Goal: Task Accomplishment & Management: Manage account settings

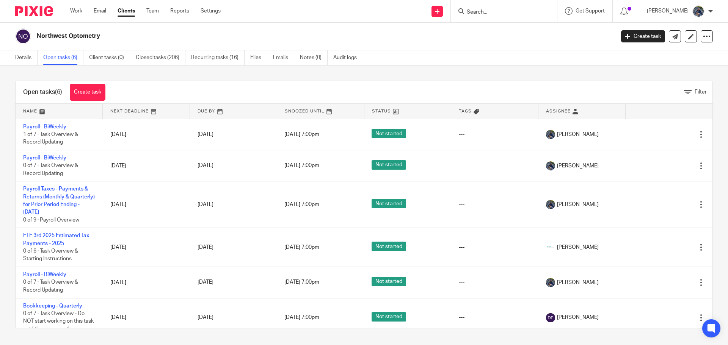
drag, startPoint x: 18, startPoint y: 291, endPoint x: -8, endPoint y: 297, distance: 26.9
click at [0, 297] on html "Work Email Clients Team Reports Settings Work Email Clients Team Reports Settin…" at bounding box center [364, 172] width 728 height 345
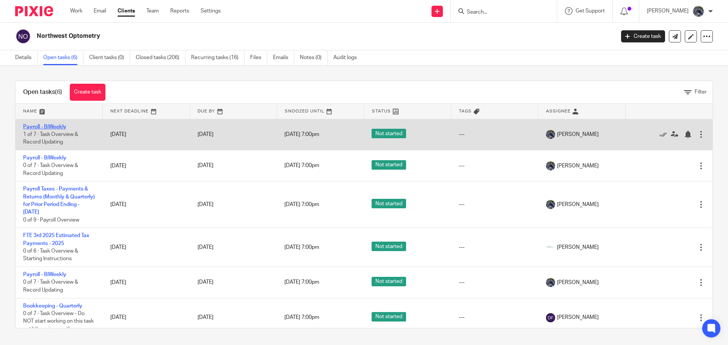
click at [52, 128] on link "Payroll - BiWeekly" at bounding box center [44, 126] width 43 height 5
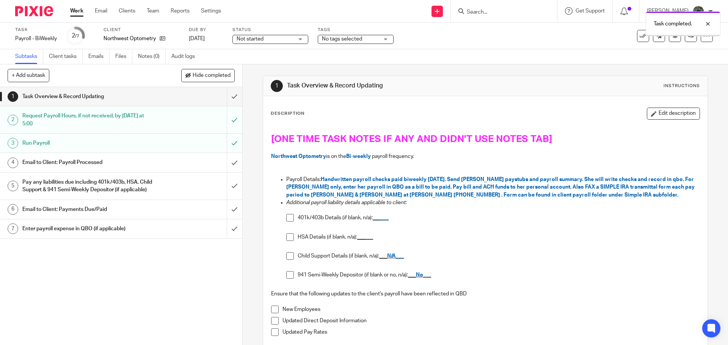
click at [126, 160] on h1 "Email to Client: Payroll Processed" at bounding box center [87, 162] width 131 height 11
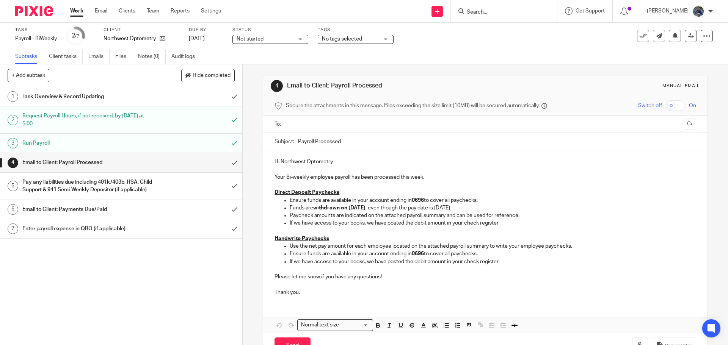
click at [322, 124] on input "text" at bounding box center [485, 124] width 393 height 9
click at [298, 143] on input "Payroll Processed" at bounding box center [497, 143] width 398 height 17
type input "08.21.25 Payroll Processed"
click at [341, 193] on p "Direct Deposit Paychecks" at bounding box center [485, 194] width 421 height 8
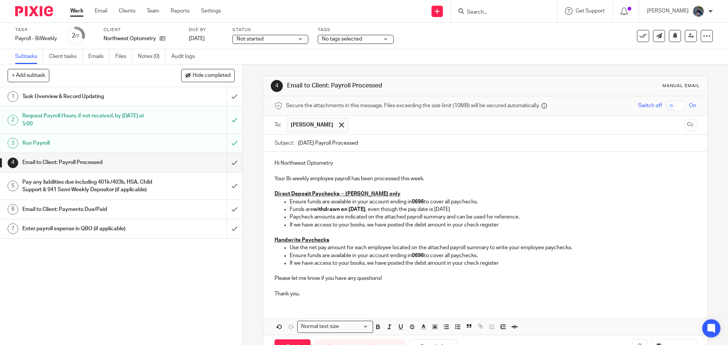
click at [436, 177] on p "Your Bi-weekly employee payroll has been processed this week." at bounding box center [485, 176] width 421 height 16
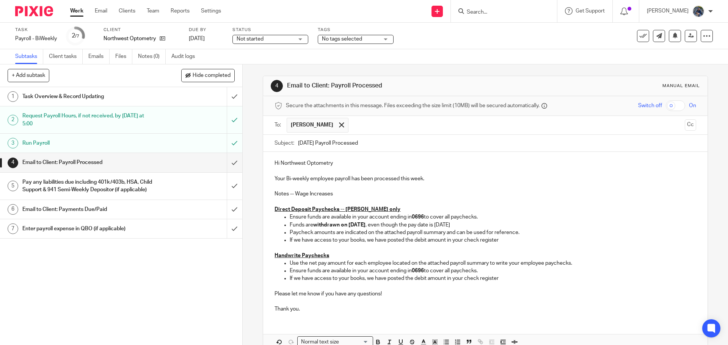
click at [364, 144] on input "08.21.25 Payroll Processed" at bounding box center [497, 143] width 398 height 17
type input "08.21.25 Payroll Processed with Wage Increases"
click at [336, 192] on p "Notes -- Wage Increases" at bounding box center [485, 194] width 421 height 8
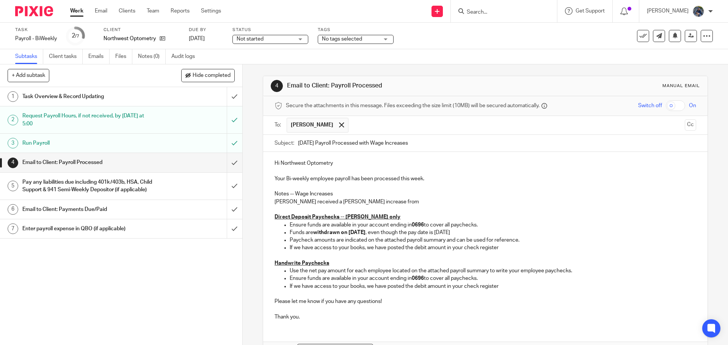
click at [370, 203] on p "Jamie received a 50 cent increase from" at bounding box center [485, 202] width 421 height 8
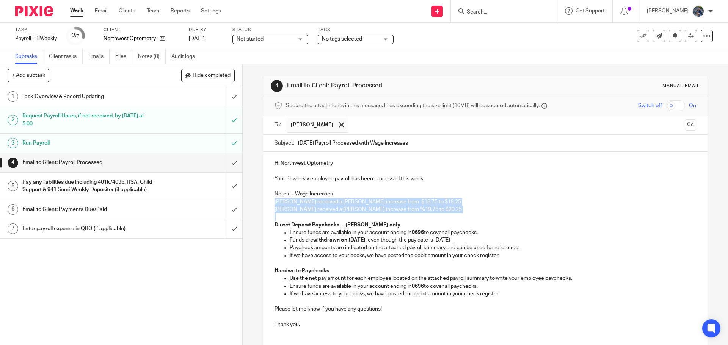
drag, startPoint x: 271, startPoint y: 199, endPoint x: 459, endPoint y: 214, distance: 188.7
click at [459, 214] on div "Hi Northwest Optometry Your Bi-weekly employee payroll has been processed this …" at bounding box center [485, 243] width 444 height 182
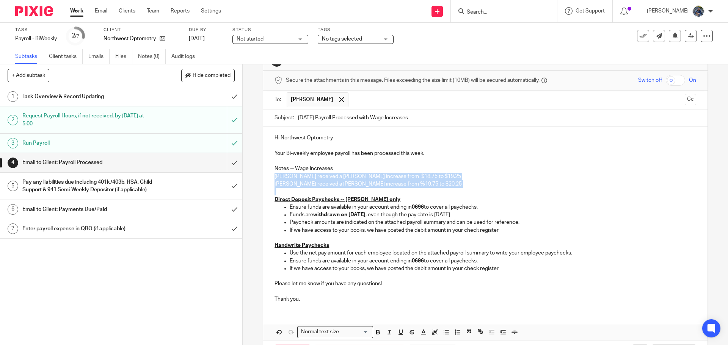
scroll to position [57, 0]
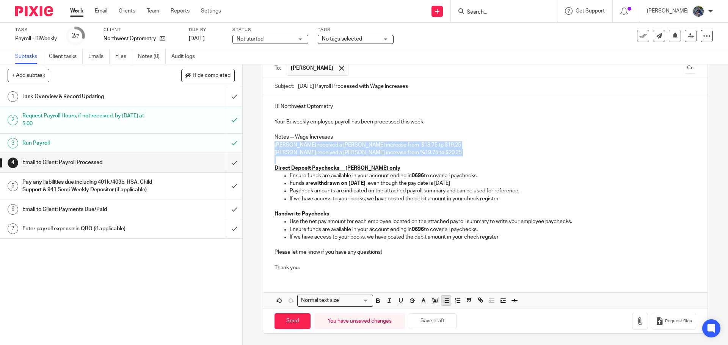
click at [445, 301] on line "button" at bounding box center [446, 301] width 3 height 0
drag, startPoint x: 270, startPoint y: 137, endPoint x: 457, endPoint y: 152, distance: 186.8
click at [457, 152] on div "Hi Northwest Optometry Your Bi-weekly employee payroll has been processed this …" at bounding box center [485, 186] width 444 height 182
click at [433, 302] on polyline "button" at bounding box center [434, 301] width 3 height 3
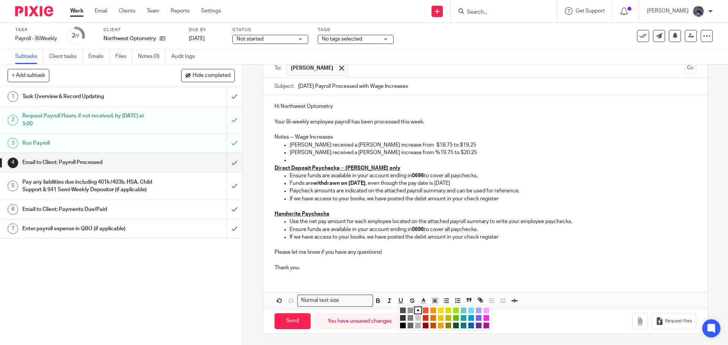
click at [438, 309] on li "color:#FCDC00" at bounding box center [441, 311] width 6 height 6
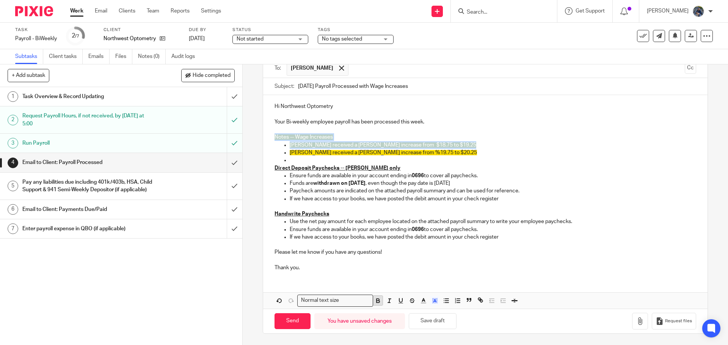
click at [378, 302] on icon "button" at bounding box center [378, 301] width 7 height 7
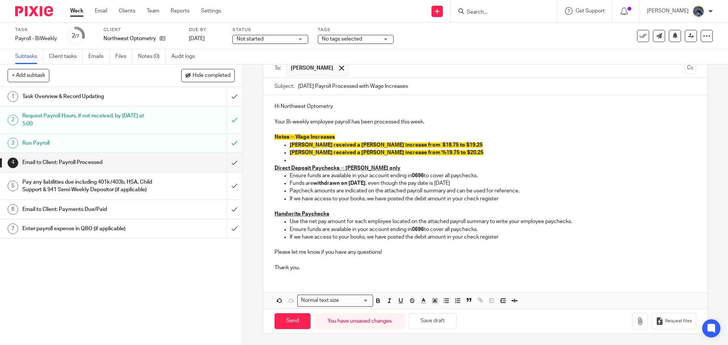
click at [369, 264] on p "Thank you." at bounding box center [485, 265] width 421 height 16
click at [431, 122] on p "Your Bi-weekly employee payroll has been processed this week." at bounding box center [485, 119] width 421 height 16
click at [337, 136] on p "Notes -- Wage Increases" at bounding box center [485, 137] width 421 height 8
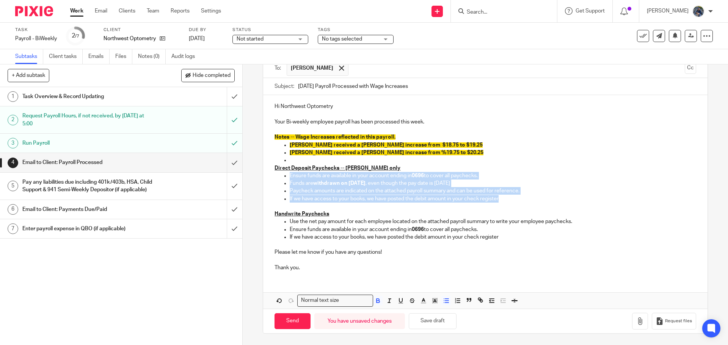
drag, startPoint x: 267, startPoint y: 177, endPoint x: 526, endPoint y: 197, distance: 260.5
click at [526, 197] on div "Hi Northwest Optometry Your Bi-weekly employee payroll has been processed this …" at bounding box center [485, 186] width 444 height 182
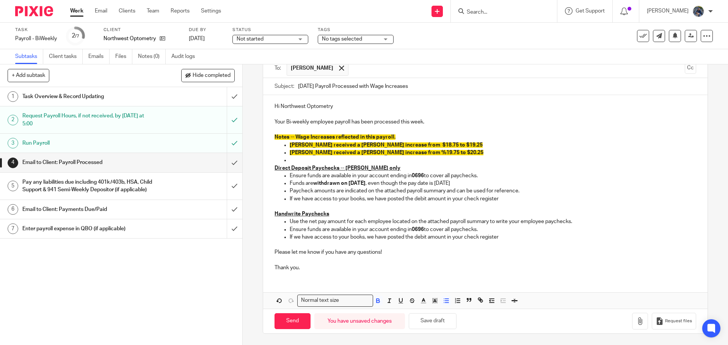
scroll to position [26, 0]
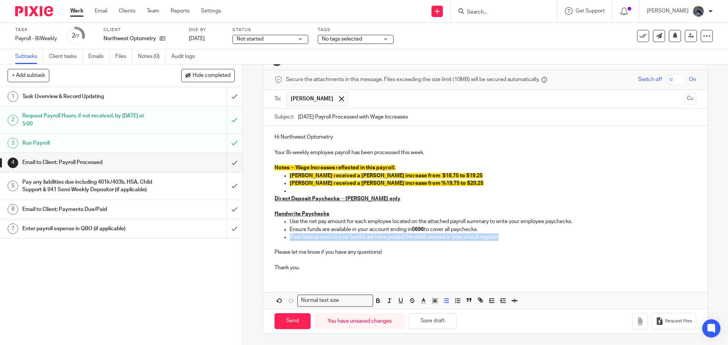
drag, startPoint x: 287, startPoint y: 238, endPoint x: 529, endPoint y: 234, distance: 242.0
click at [529, 234] on p "If we have access to your books, we have posted the debit amount in your check …" at bounding box center [493, 238] width 406 height 8
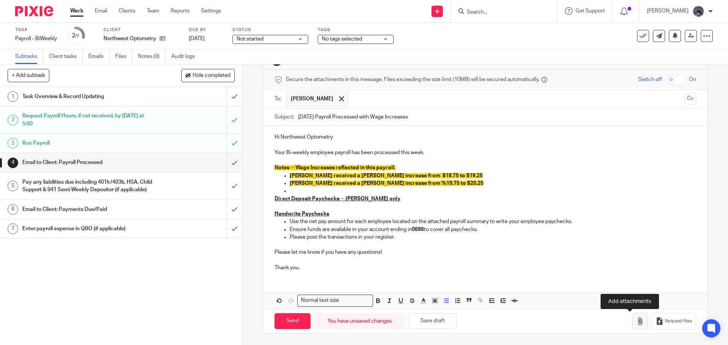
click at [636, 322] on icon "button" at bounding box center [640, 322] width 8 height 8
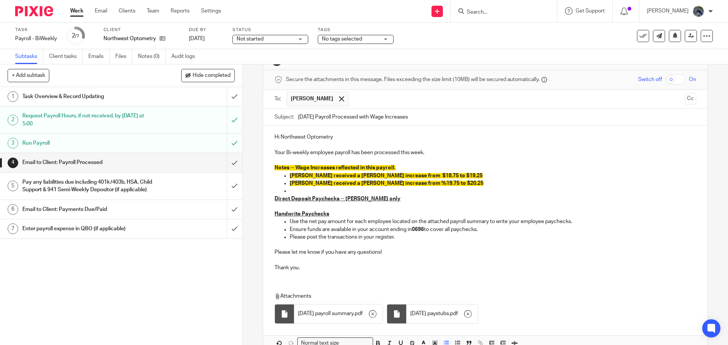
click at [389, 250] on p "Please let me know if you have any questions!" at bounding box center [485, 249] width 421 height 16
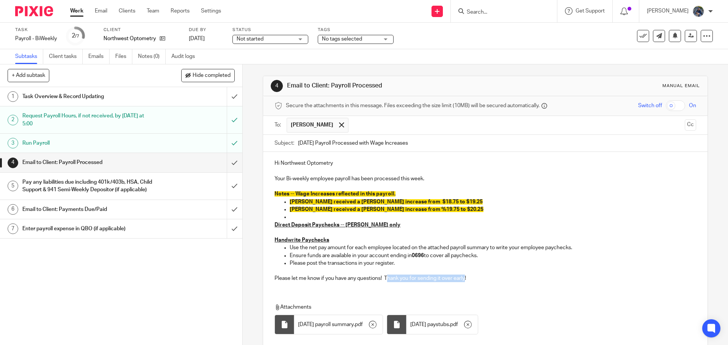
drag, startPoint x: 385, startPoint y: 278, endPoint x: 465, endPoint y: 278, distance: 79.3
click at [465, 278] on p "Please let me know if you have any questions! Thank you for sending it over ear…" at bounding box center [485, 275] width 421 height 16
drag, startPoint x: 381, startPoint y: 278, endPoint x: 473, endPoint y: 278, distance: 92.2
click at [473, 278] on p "Please let me know if you have any questions! Thank you for sending it over ear…" at bounding box center [485, 275] width 421 height 16
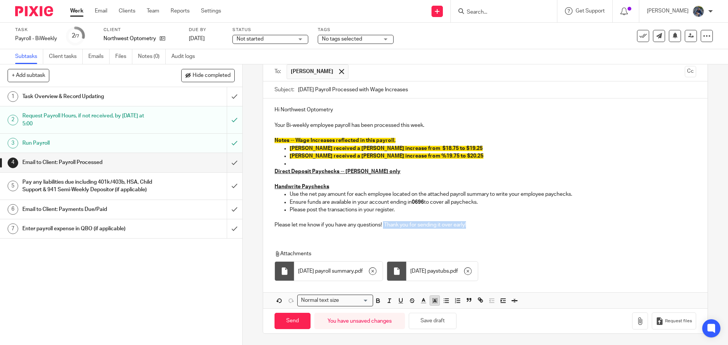
click at [435, 303] on icon "button" at bounding box center [435, 301] width 7 height 7
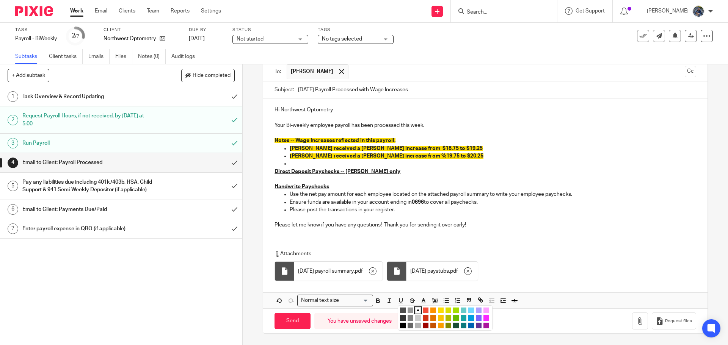
click at [484, 319] on li "color:#FA28FF" at bounding box center [487, 319] width 6 height 6
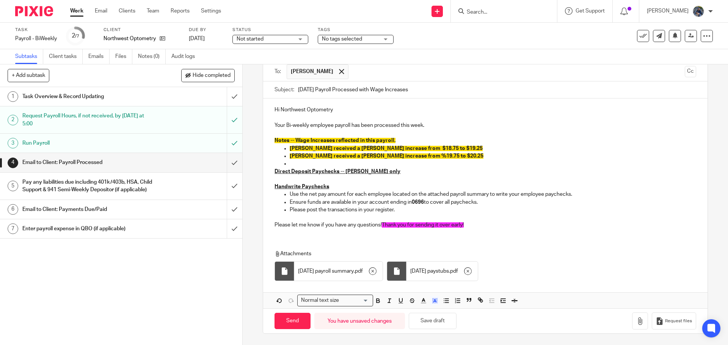
click at [468, 243] on div "Attachments 08.21.25 payroll summary . pdf 08.21.25 paystubs . pdf" at bounding box center [485, 264] width 444 height 42
drag, startPoint x: 383, startPoint y: 225, endPoint x: 483, endPoint y: 228, distance: 100.2
click at [483, 228] on p "Please let me know if you have any questions! Thank you for sending it over ear…" at bounding box center [485, 222] width 421 height 16
click at [433, 301] on polyline "button" at bounding box center [434, 301] width 3 height 3
click at [470, 311] on li "color:#73D8FF" at bounding box center [471, 311] width 6 height 6
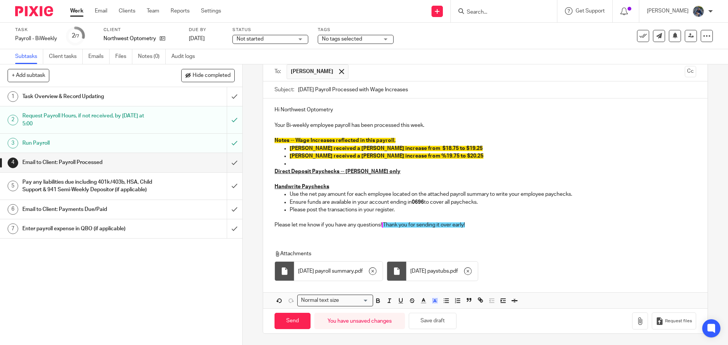
click at [444, 247] on div "Attachments 08.21.25 payroll summary . pdf 08.21.25 paystubs . pdf" at bounding box center [485, 264] width 444 height 42
drag, startPoint x: 395, startPoint y: 155, endPoint x: 391, endPoint y: 156, distance: 3.8
click at [391, 156] on span "Joanne received a 50 cent increase from %19.75 to $20.25" at bounding box center [387, 156] width 194 height 5
click at [297, 324] on input "Send" at bounding box center [293, 321] width 36 height 16
type input "Sent"
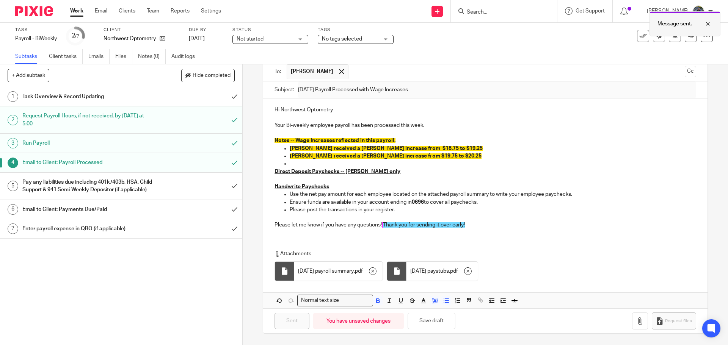
click at [708, 22] on div at bounding box center [702, 23] width 20 height 9
click at [195, 196] on div "Pay any liabilities due including 401k/403b, HSA, Child Support & 941 Semi-Week…" at bounding box center [120, 186] width 197 height 19
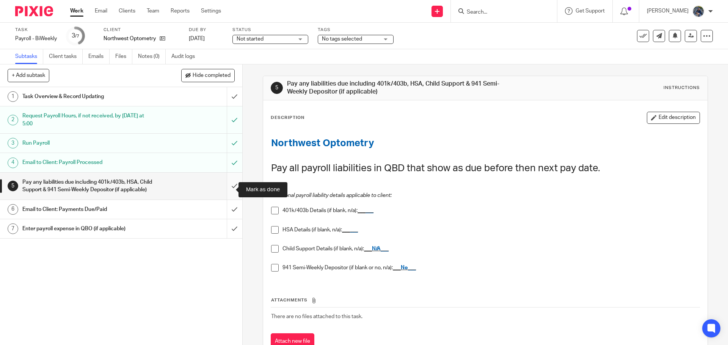
click at [226, 189] on input "submit" at bounding box center [121, 186] width 242 height 27
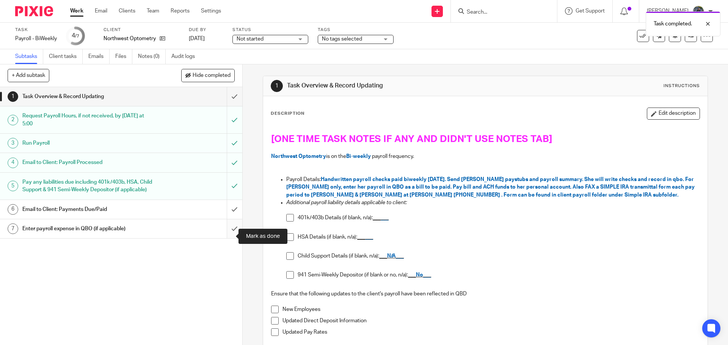
click at [223, 236] on input "submit" at bounding box center [121, 229] width 242 height 19
click at [710, 22] on div at bounding box center [702, 23] width 20 height 9
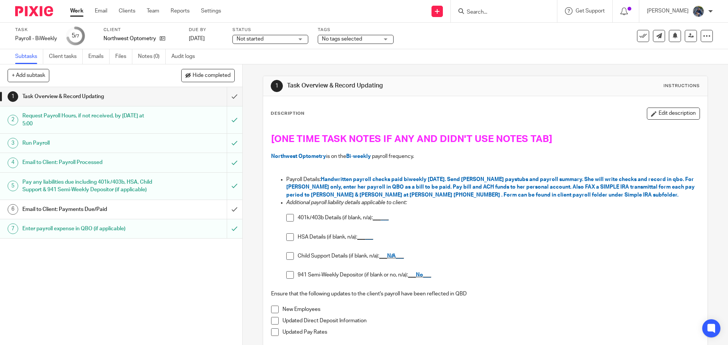
click at [639, 34] on icon at bounding box center [643, 36] width 8 height 8
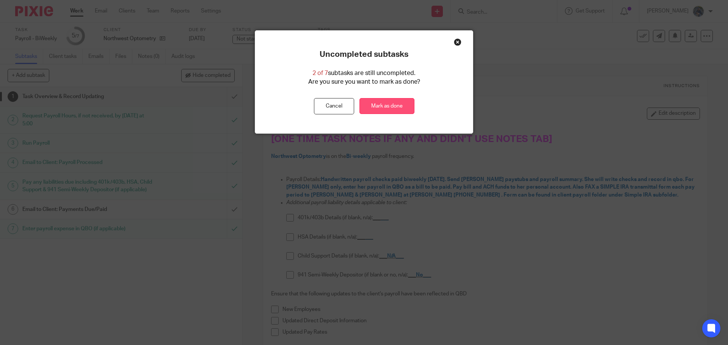
click at [401, 103] on link "Mark as done" at bounding box center [387, 106] width 55 height 16
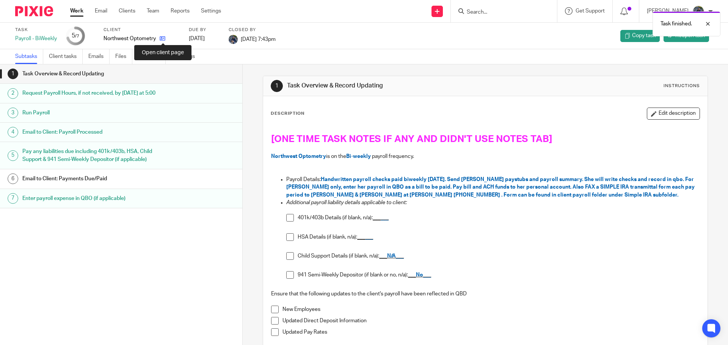
click at [164, 36] on icon at bounding box center [163, 39] width 6 height 6
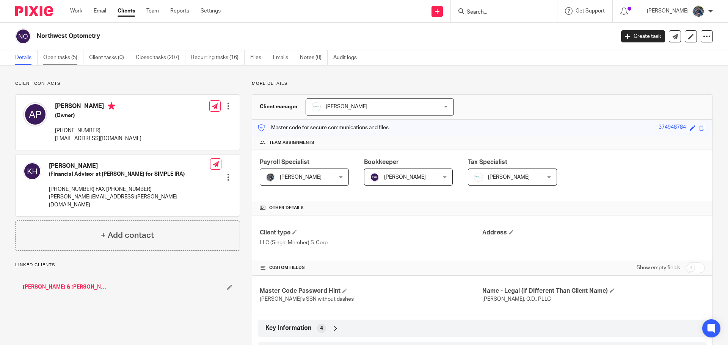
click at [58, 57] on link "Open tasks (5)" at bounding box center [63, 57] width 40 height 15
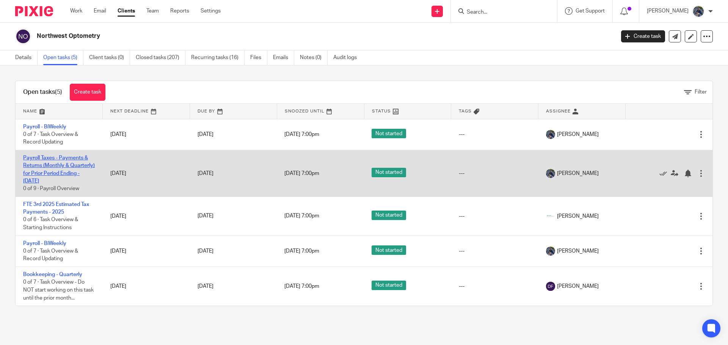
click at [41, 157] on link "Payroll Taxes - Payments & Returns (Monthly & Quarterly) for Prior Period Endin…" at bounding box center [59, 169] width 72 height 28
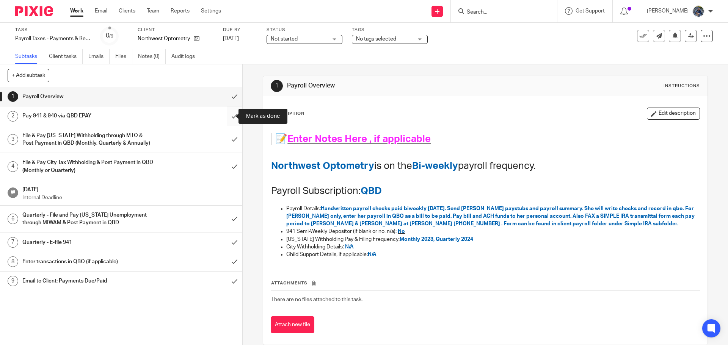
click at [226, 117] on input "submit" at bounding box center [121, 116] width 242 height 19
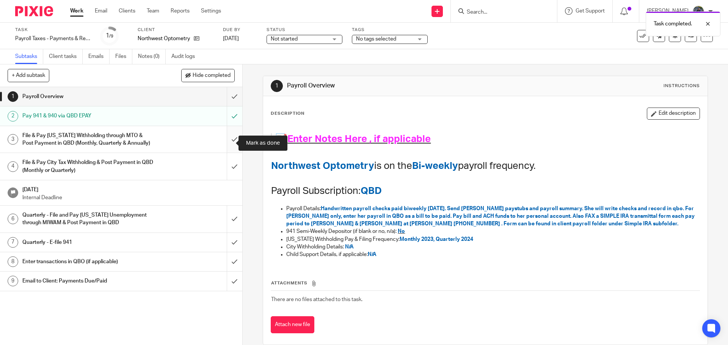
click at [226, 141] on input "submit" at bounding box center [121, 139] width 242 height 27
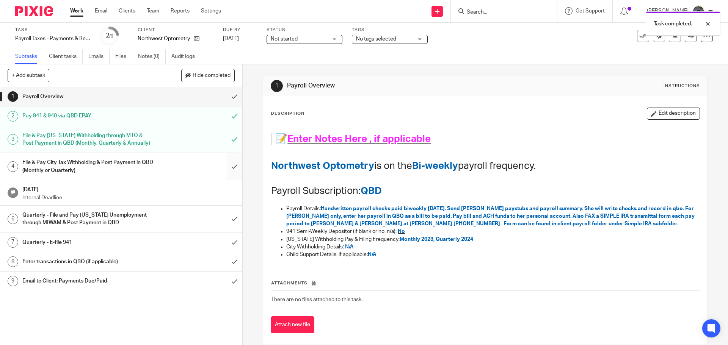
click at [227, 172] on input "submit" at bounding box center [121, 166] width 242 height 27
click at [222, 269] on input "submit" at bounding box center [121, 262] width 242 height 19
click at [148, 287] on h1 "Email to Client: Payments Due/Paid" at bounding box center [87, 281] width 131 height 11
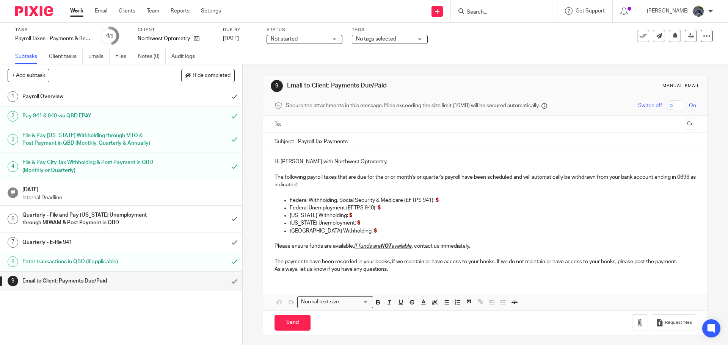
click at [312, 121] on input "text" at bounding box center [485, 124] width 393 height 9
click at [355, 146] on input "Payroll Tax Payments" at bounding box center [497, 143] width 398 height 17
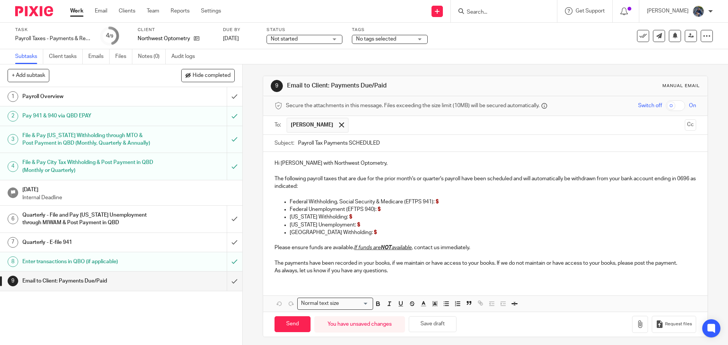
type input "Payroll Tax Payments SCHEDULED"
drag, startPoint x: 375, startPoint y: 178, endPoint x: 443, endPoint y: 182, distance: 68.0
click at [443, 182] on p "The following payroll taxes that are due for the prior month's or quarter's pay…" at bounding box center [485, 183] width 421 height 16
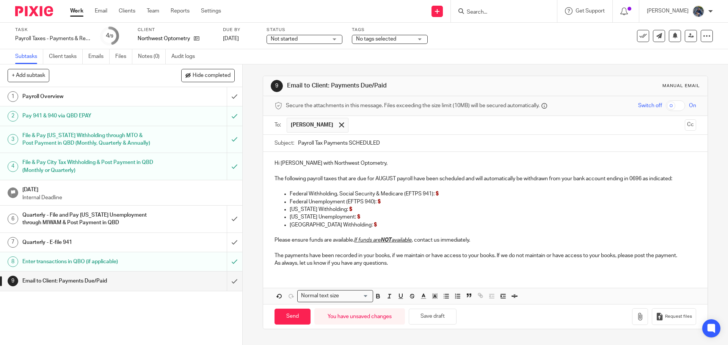
click at [443, 194] on p "Federal Withholding, Social Security & Medicare (EFTPS 941): $" at bounding box center [493, 194] width 406 height 8
click at [471, 193] on p "Federal Withholding, Social Security & Medicare (EFTPS 941): $2415.94" at bounding box center [493, 194] width 406 height 8
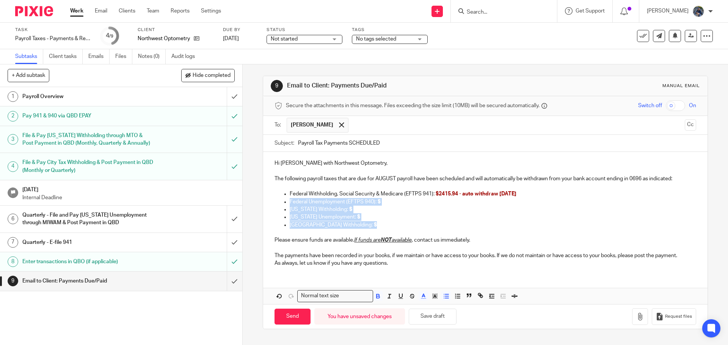
drag, startPoint x: 275, startPoint y: 201, endPoint x: 368, endPoint y: 221, distance: 95.6
click at [368, 221] on div "Hi Anne with Northwest Optometry, The following payroll taxes that are due for …" at bounding box center [485, 212] width 444 height 121
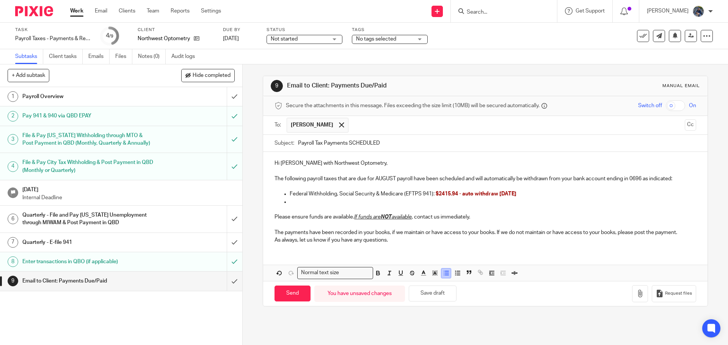
click at [443, 271] on icon "button" at bounding box center [446, 273] width 7 height 7
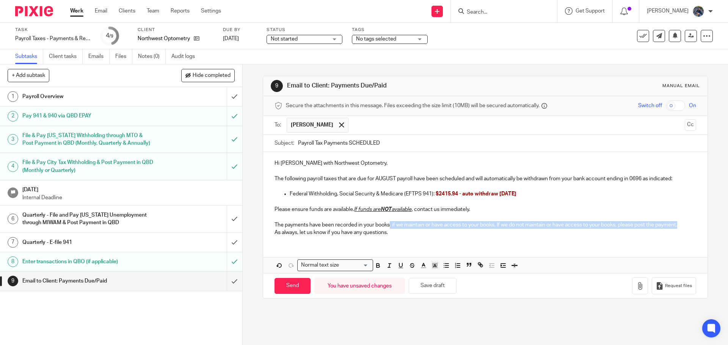
drag, startPoint x: 389, startPoint y: 226, endPoint x: 683, endPoint y: 223, distance: 293.9
click at [683, 223] on p "The payments have been recorded in your books, if we maintain or have access to…" at bounding box center [485, 225] width 421 height 8
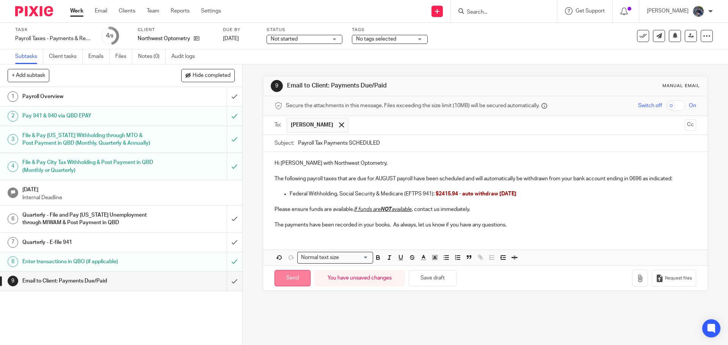
click at [285, 277] on input "Send" at bounding box center [293, 278] width 36 height 16
type input "Sent"
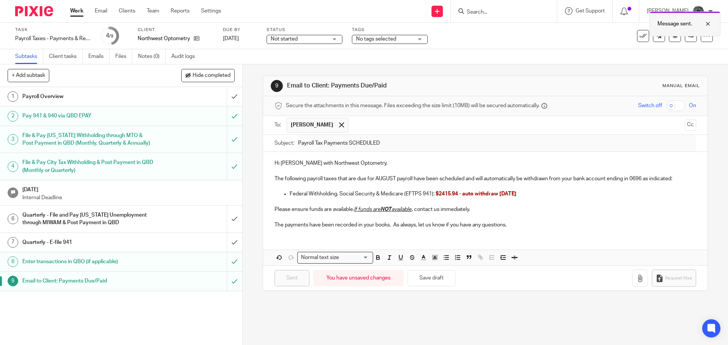
click at [707, 19] on div "Message sent." at bounding box center [685, 23] width 71 height 25
click at [639, 35] on icon at bounding box center [643, 36] width 8 height 8
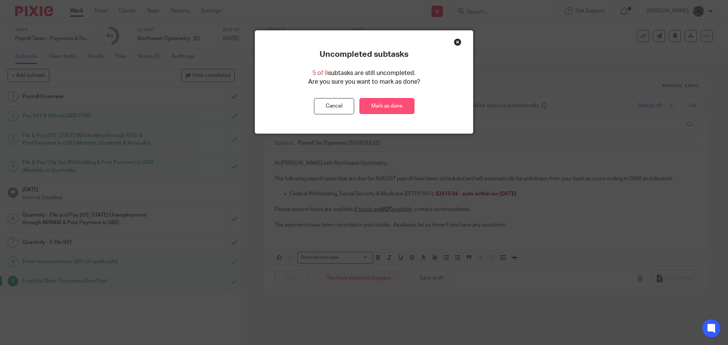
click at [388, 109] on link "Mark as done" at bounding box center [387, 106] width 55 height 16
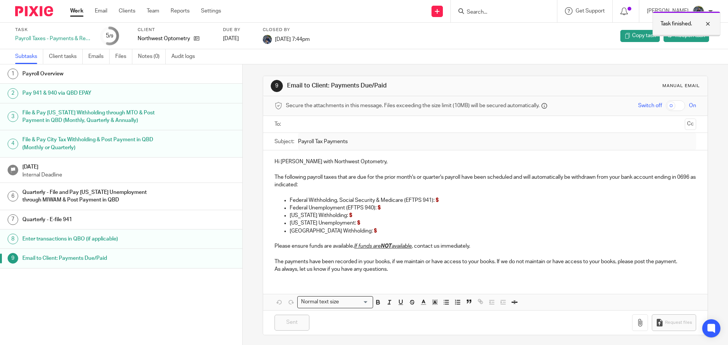
click at [707, 25] on div at bounding box center [702, 23] width 20 height 9
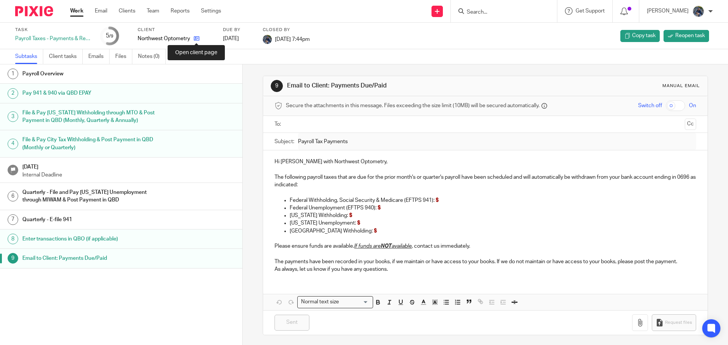
click at [195, 38] on icon at bounding box center [197, 39] width 6 height 6
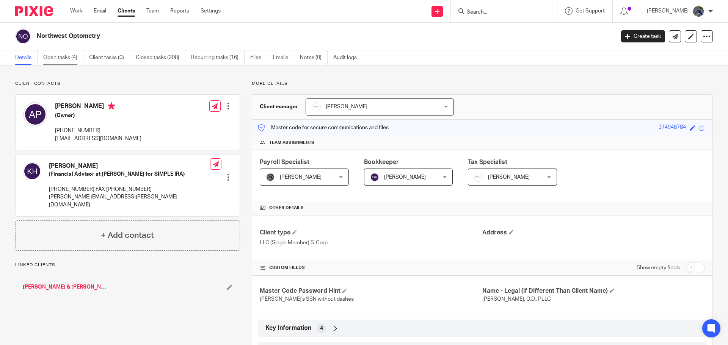
click at [63, 59] on link "Open tasks (4)" at bounding box center [63, 57] width 40 height 15
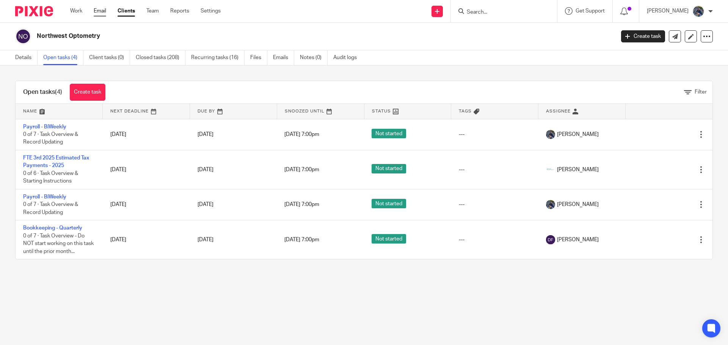
click at [102, 9] on link "Email" at bounding box center [100, 11] width 13 height 8
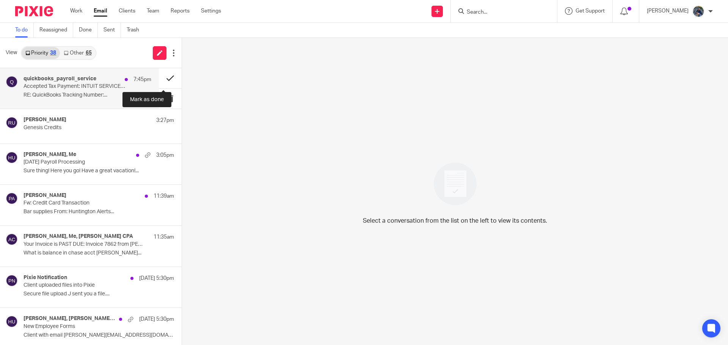
click at [159, 78] on button at bounding box center [170, 78] width 23 height 20
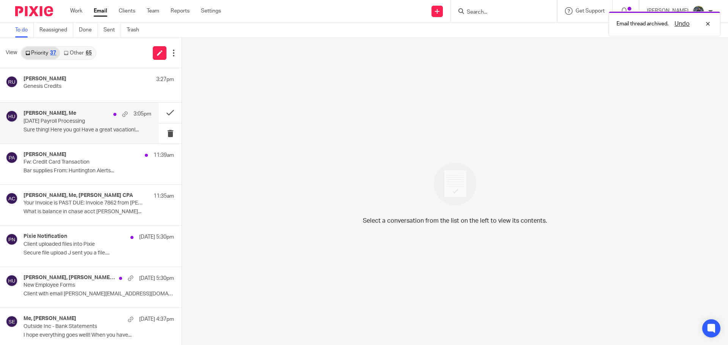
click at [94, 125] on div "Anne Pfeffer-Einig, Me 3:05pm 08.21.25 Payroll Processing Sure thing! Here you …" at bounding box center [88, 122] width 128 height 25
click at [90, 121] on p "08.21.25 Payroll Processing" at bounding box center [75, 121] width 102 height 6
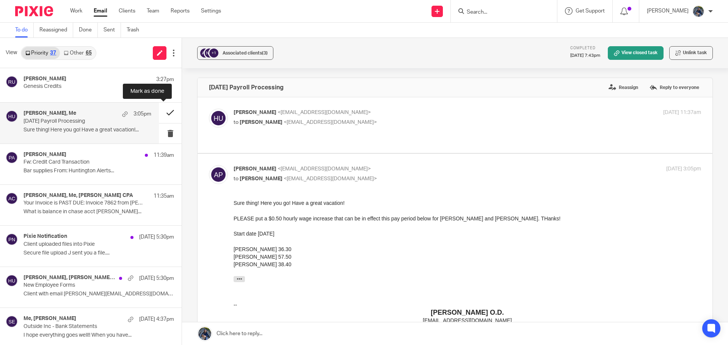
click at [163, 113] on button at bounding box center [170, 113] width 23 height 20
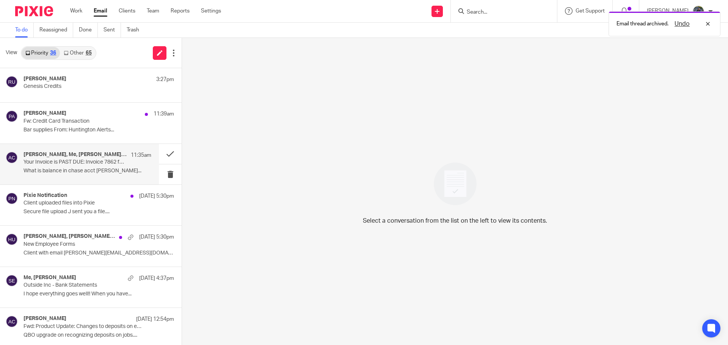
click at [85, 166] on p "Your Invoice is PAST DUE: Invoice 7862 from Amy L Corfixsen CPA" at bounding box center [75, 162] width 102 height 6
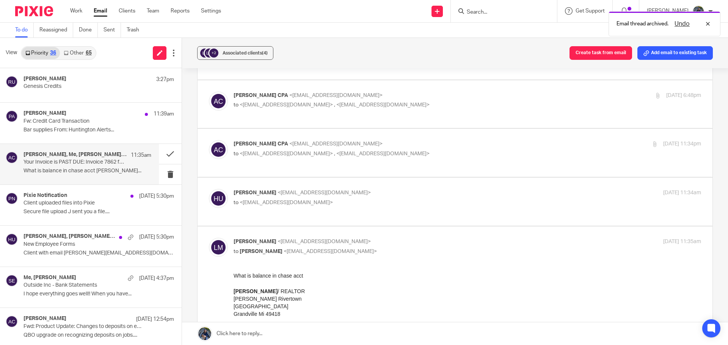
scroll to position [152, 0]
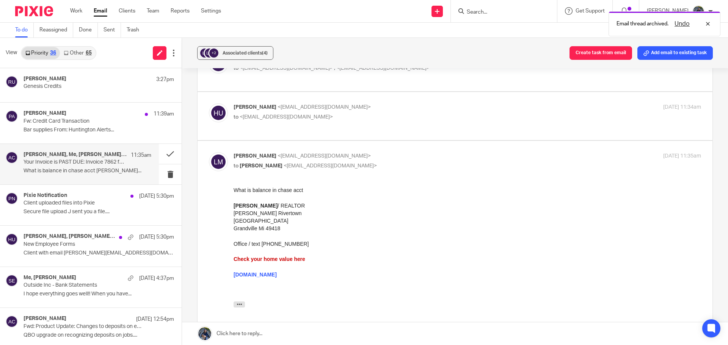
click at [246, 335] on link at bounding box center [455, 334] width 546 height 23
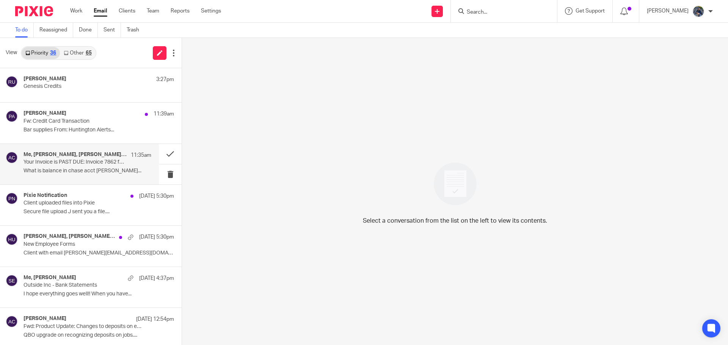
click at [89, 174] on p "What is balance in chase acct Larry..." at bounding box center [88, 171] width 128 height 6
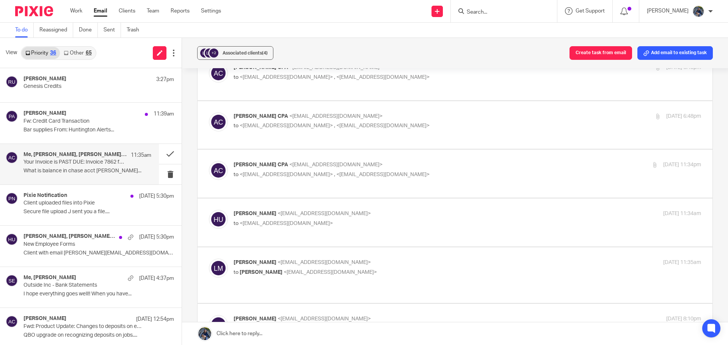
scroll to position [114, 0]
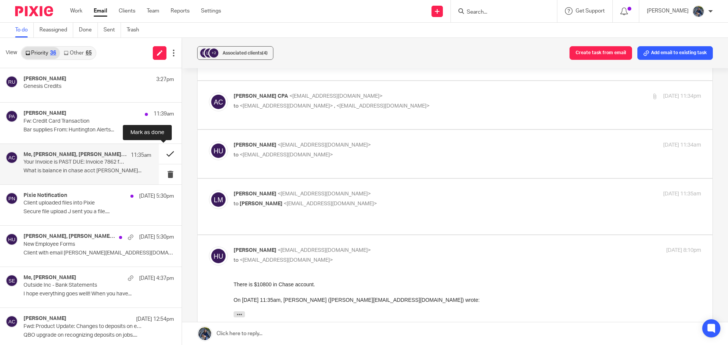
click at [164, 154] on button at bounding box center [170, 154] width 23 height 20
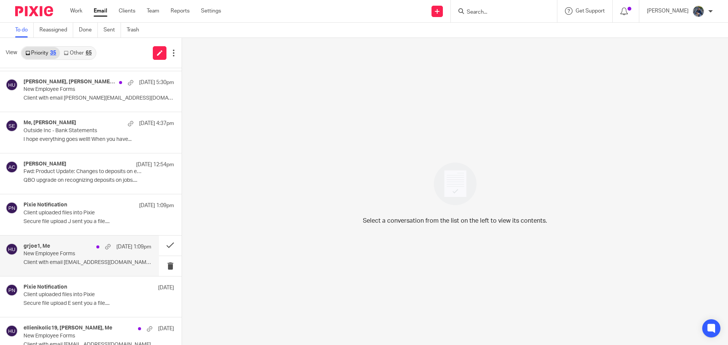
click at [42, 253] on p "New Employee Forms" at bounding box center [75, 254] width 102 height 6
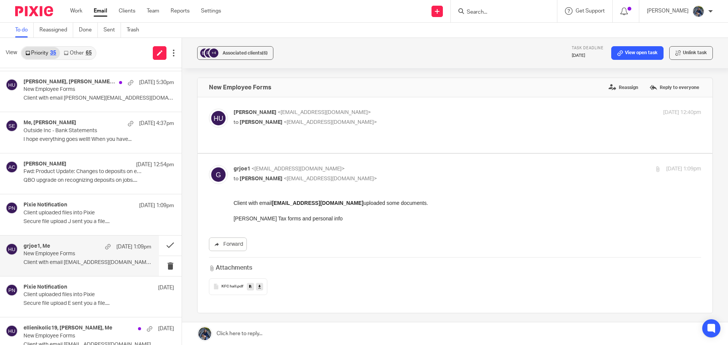
scroll to position [0, 0]
click at [231, 285] on span "KFC hall" at bounding box center [228, 287] width 15 height 5
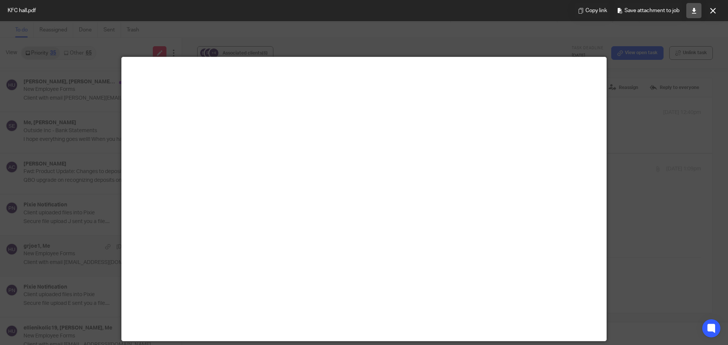
click at [691, 13] on icon at bounding box center [694, 11] width 6 height 6
click at [713, 10] on icon at bounding box center [713, 11] width 6 height 6
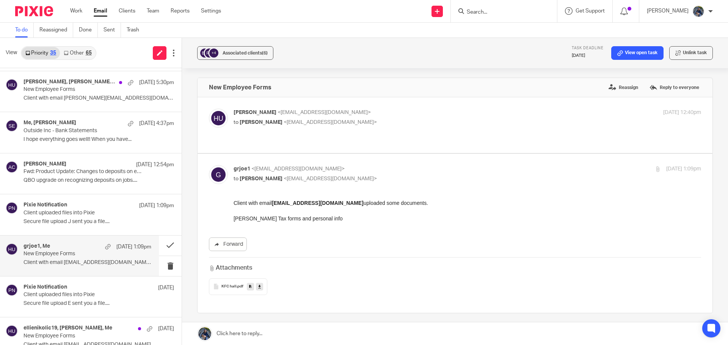
click at [363, 116] on p "Holly Utting <hollyutting@gmail.com>" at bounding box center [390, 113] width 312 height 8
checkbox input "true"
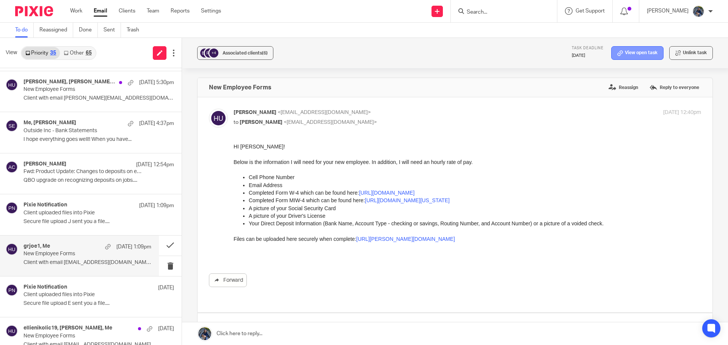
click at [623, 54] on link "View open task" at bounding box center [637, 53] width 52 height 14
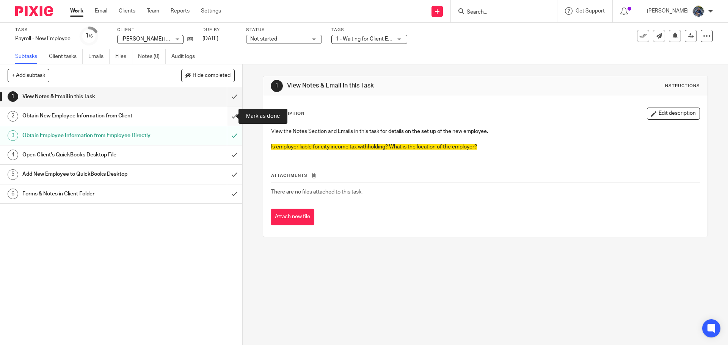
click at [227, 117] on input "submit" at bounding box center [121, 116] width 242 height 19
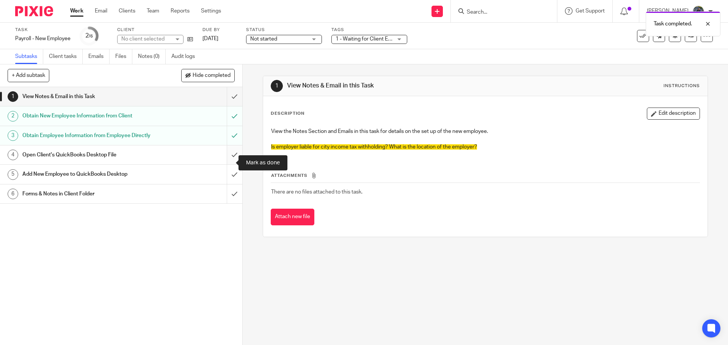
click at [224, 165] on input "submit" at bounding box center [121, 155] width 242 height 19
click at [226, 181] on input "submit" at bounding box center [121, 174] width 242 height 19
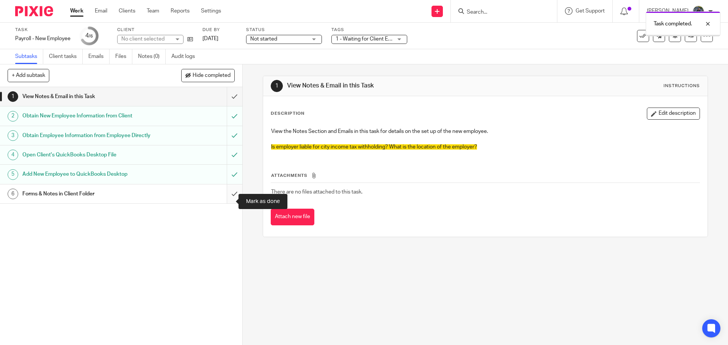
click at [228, 204] on input "submit" at bounding box center [121, 194] width 242 height 19
click at [92, 56] on link "Emails" at bounding box center [98, 56] width 21 height 15
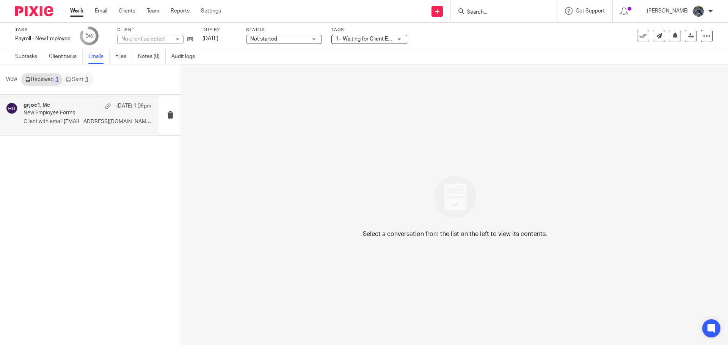
click at [64, 108] on div "grjoe1, Me [DATE] 1:09pm" at bounding box center [88, 106] width 128 height 8
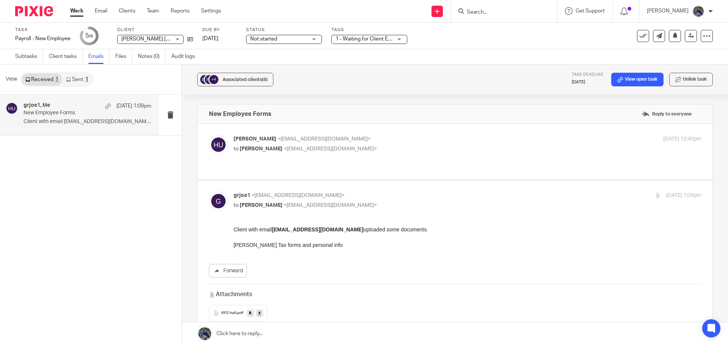
click at [234, 332] on link at bounding box center [455, 334] width 546 height 23
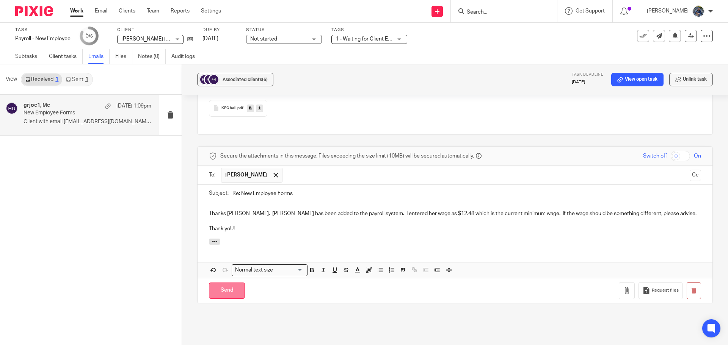
click at [228, 283] on input "Send" at bounding box center [227, 291] width 36 height 16
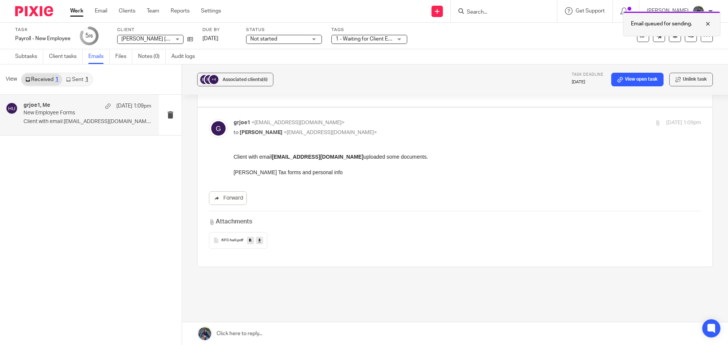
click at [709, 22] on div at bounding box center [702, 23] width 20 height 9
click at [24, 56] on link "Subtasks" at bounding box center [29, 56] width 28 height 15
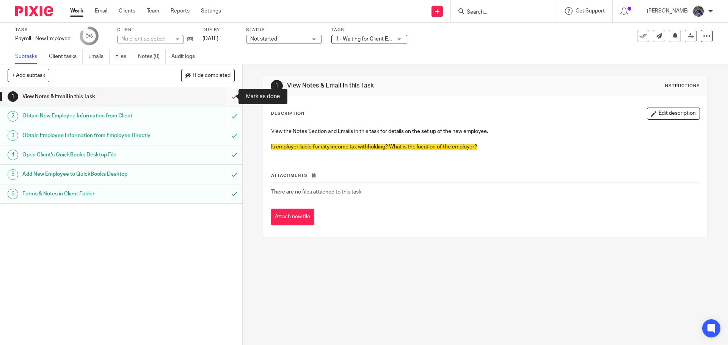
click at [225, 94] on input "submit" at bounding box center [121, 96] width 242 height 19
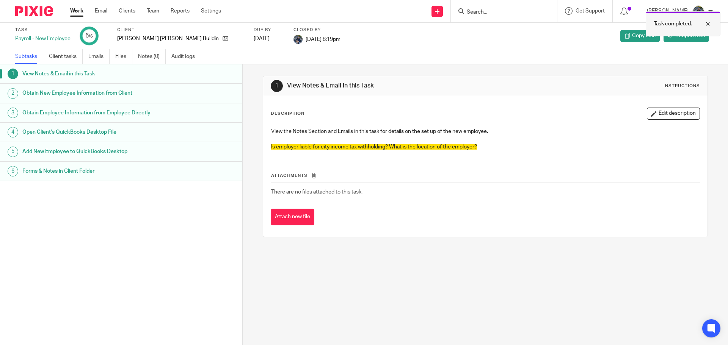
click at [705, 24] on div at bounding box center [702, 23] width 20 height 9
click at [223, 37] on icon at bounding box center [226, 39] width 6 height 6
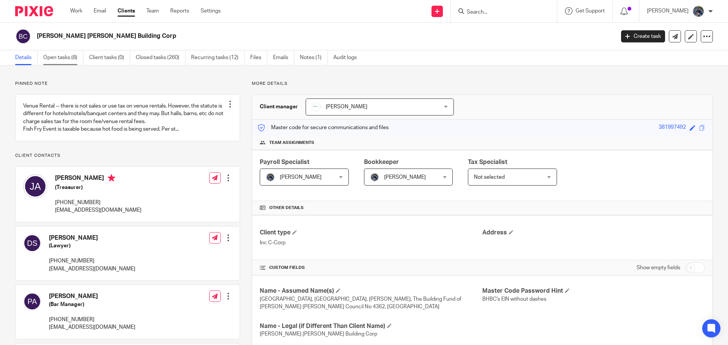
click at [55, 58] on link "Open tasks (8)" at bounding box center [63, 57] width 40 height 15
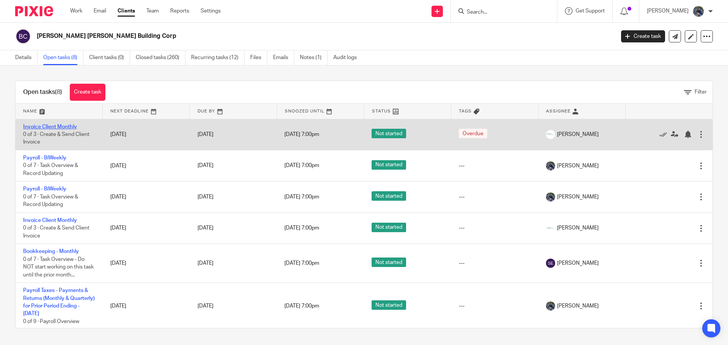
click at [60, 129] on link "Invoice Client Monthly" at bounding box center [50, 126] width 54 height 5
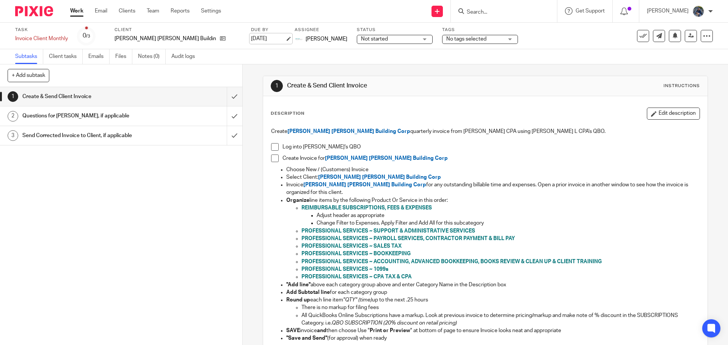
click at [251, 39] on link "Aug 12, 2025" at bounding box center [268, 39] width 34 height 8
click at [74, 11] on link "Work" at bounding box center [76, 11] width 13 height 8
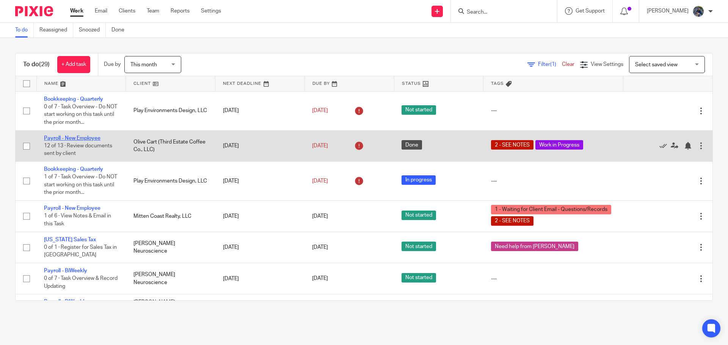
click at [55, 140] on link "Payroll - New Employee" at bounding box center [72, 138] width 57 height 5
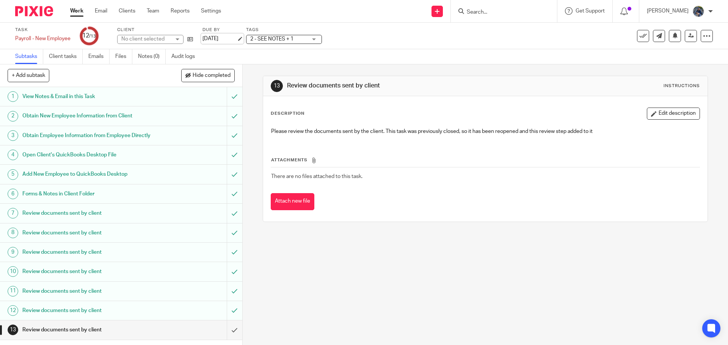
click at [237, 38] on link "[DATE]" at bounding box center [220, 39] width 34 height 8
click at [77, 10] on link "Work" at bounding box center [76, 11] width 13 height 8
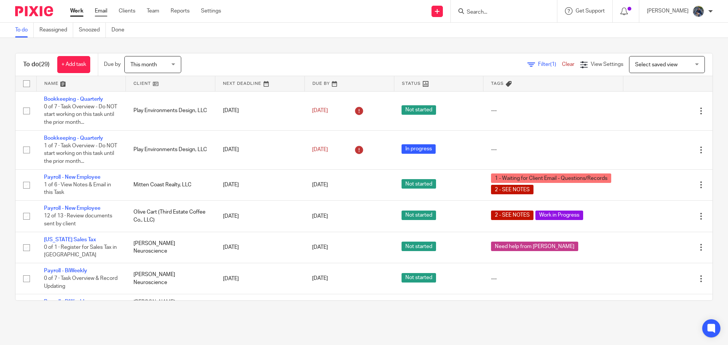
click at [101, 14] on link "Email" at bounding box center [101, 11] width 13 height 8
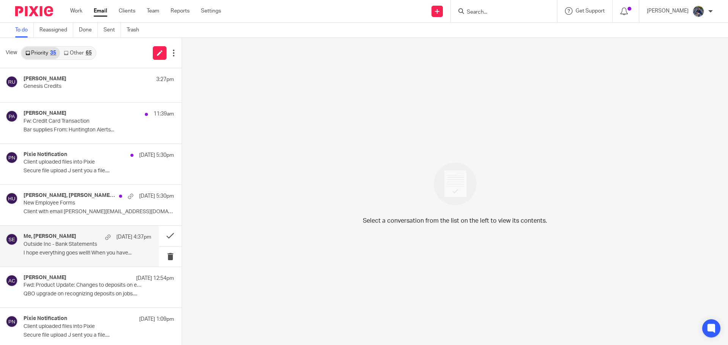
click at [55, 232] on div "Me, [PERSON_NAME] [DATE] 4:37pm Outside Inc - Bank Statements I hope everything…" at bounding box center [79, 246] width 159 height 41
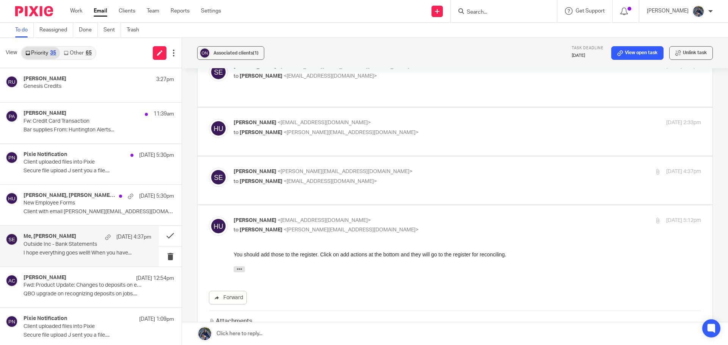
scroll to position [76, 0]
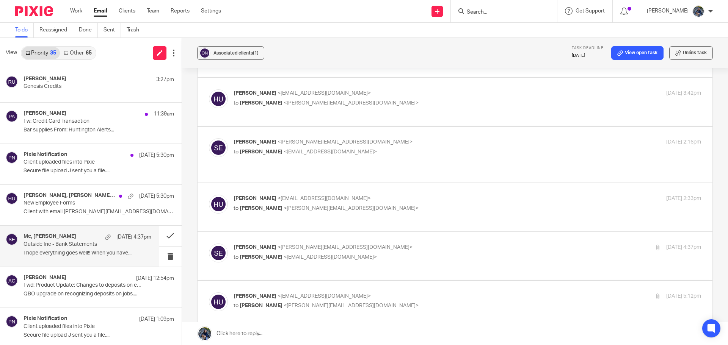
click at [292, 184] on label at bounding box center [455, 208] width 515 height 48
click at [209, 195] on input "checkbox" at bounding box center [209, 195] width 0 height 0
checkbox input "true"
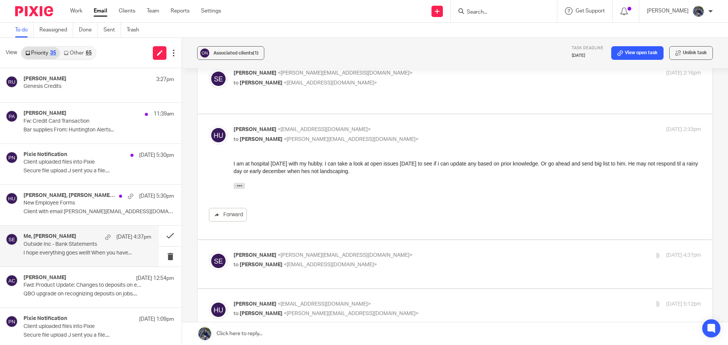
scroll to position [152, 0]
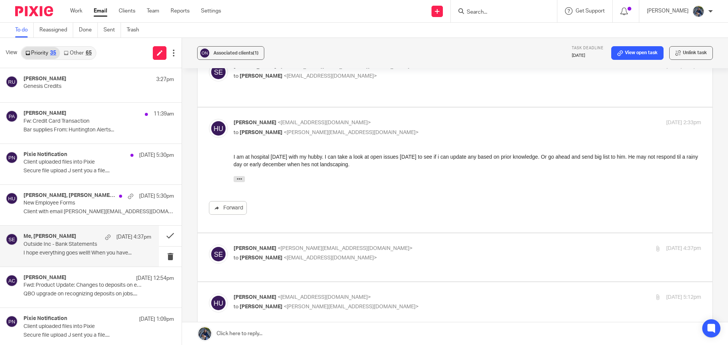
click at [284, 256] on span "<hollyutting@gmail.com>" at bounding box center [330, 258] width 93 height 5
checkbox input "true"
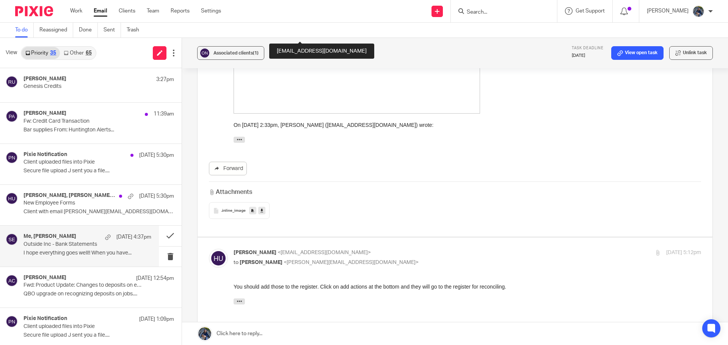
scroll to position [493, 0]
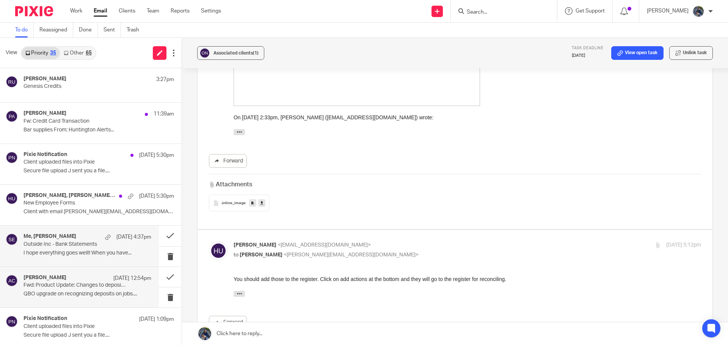
click at [68, 289] on p "Fwd: Product Update: Changes to deposits on estimates feature" at bounding box center [75, 286] width 102 height 6
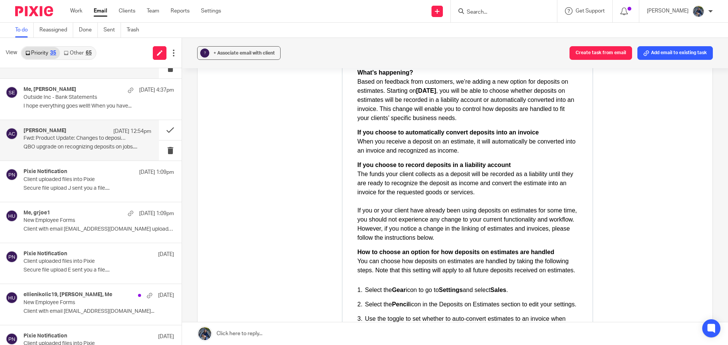
scroll to position [152, 0]
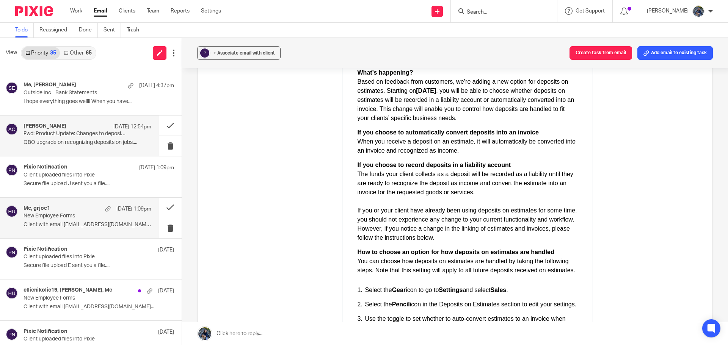
click at [40, 213] on p "New Employee Forms" at bounding box center [75, 216] width 102 height 6
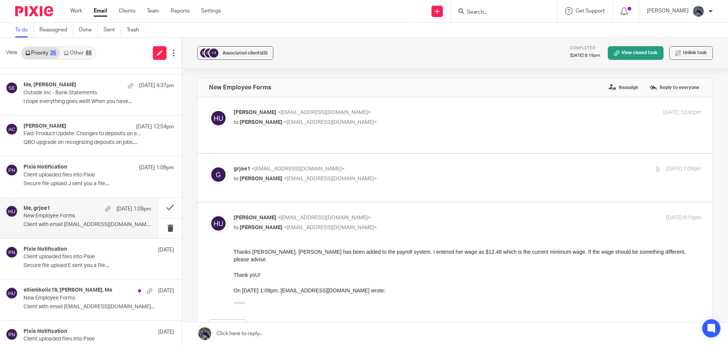
scroll to position [0, 0]
click at [240, 121] on span "Joe Arbanas" at bounding box center [261, 122] width 43 height 5
checkbox input "true"
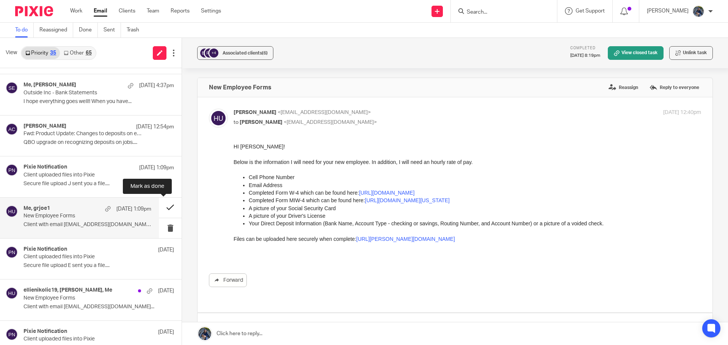
click at [160, 209] on button at bounding box center [170, 208] width 23 height 20
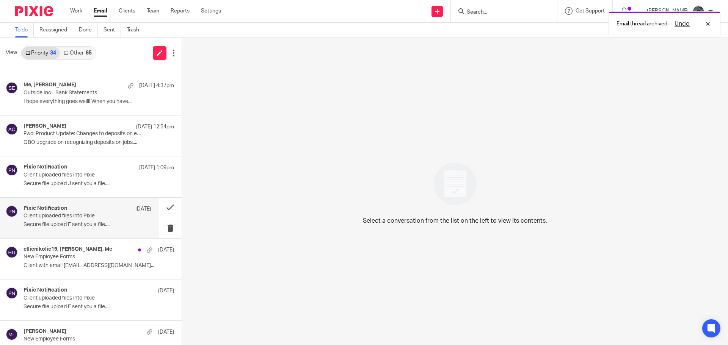
click at [102, 224] on p "Secure file upload E sent you a file...." at bounding box center [88, 225] width 128 height 6
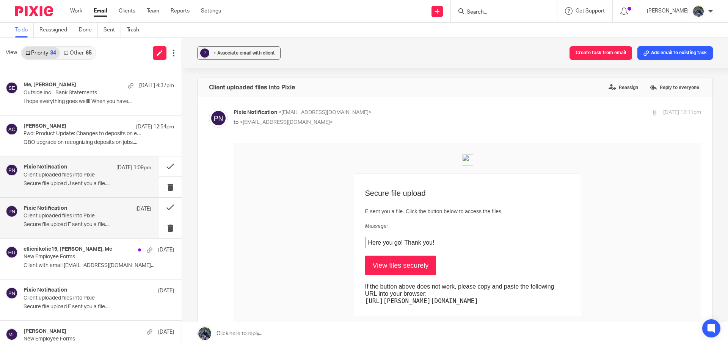
click at [93, 177] on p "Client uploaded files into Pixie" at bounding box center [75, 175] width 102 height 6
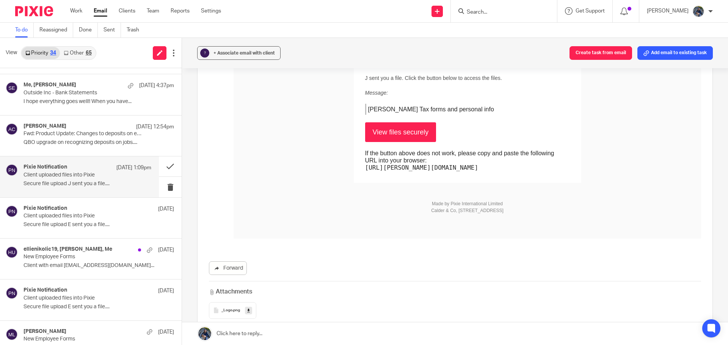
scroll to position [152, 0]
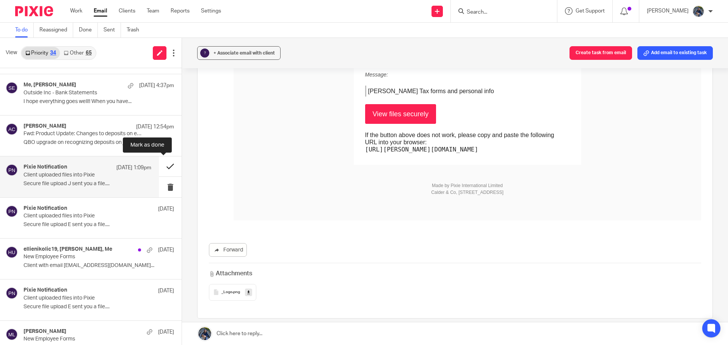
click at [160, 169] on button at bounding box center [170, 167] width 23 height 20
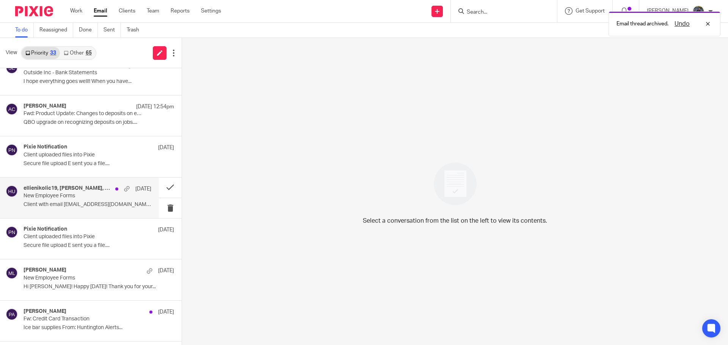
scroll to position [190, 0]
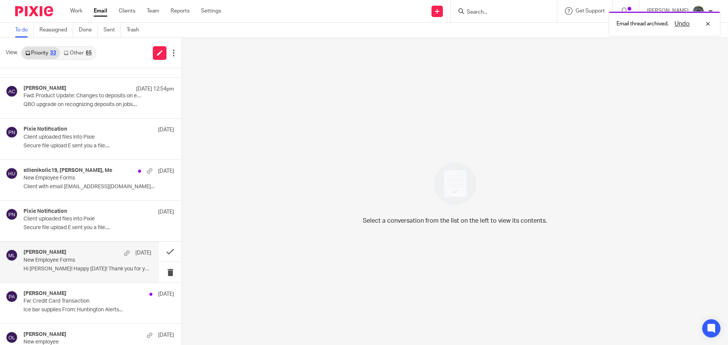
click at [63, 261] on p "New Employee Forms" at bounding box center [75, 261] width 102 height 6
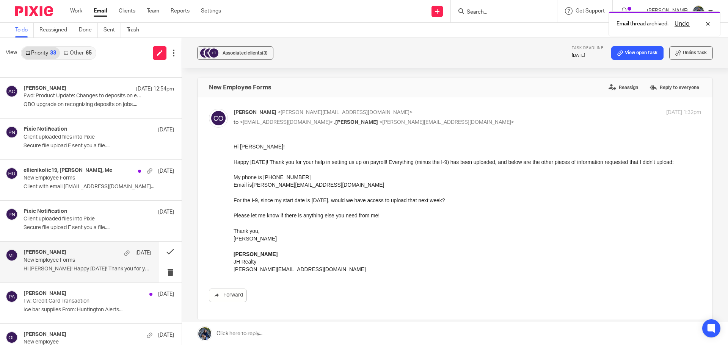
scroll to position [0, 0]
click at [78, 14] on link "Work" at bounding box center [76, 11] width 12 height 8
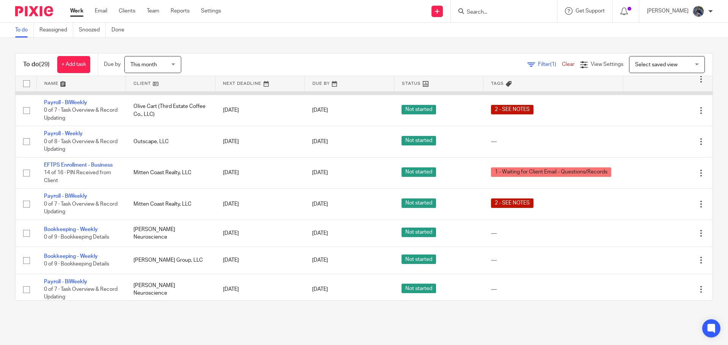
scroll to position [696, 0]
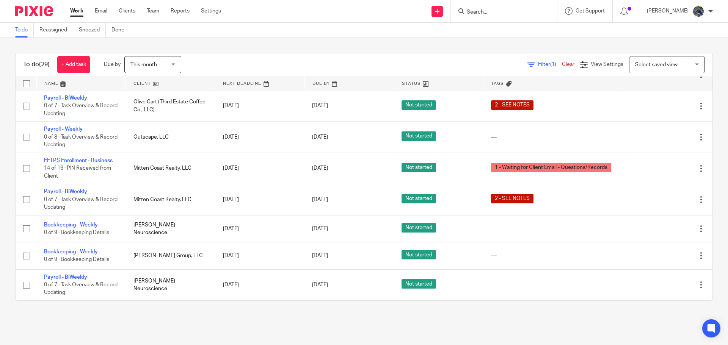
click at [173, 65] on div "This month This month" at bounding box center [152, 64] width 57 height 17
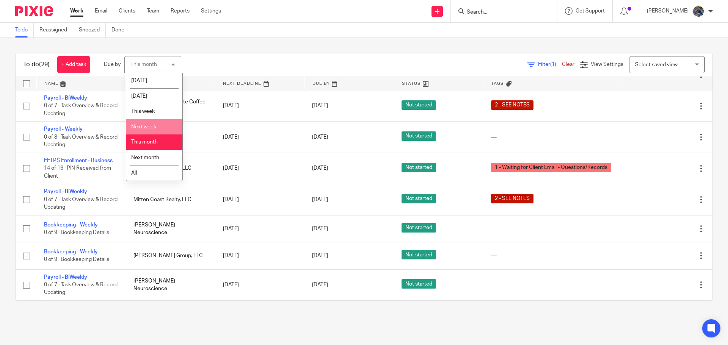
click at [145, 121] on li "Next week" at bounding box center [154, 127] width 56 height 16
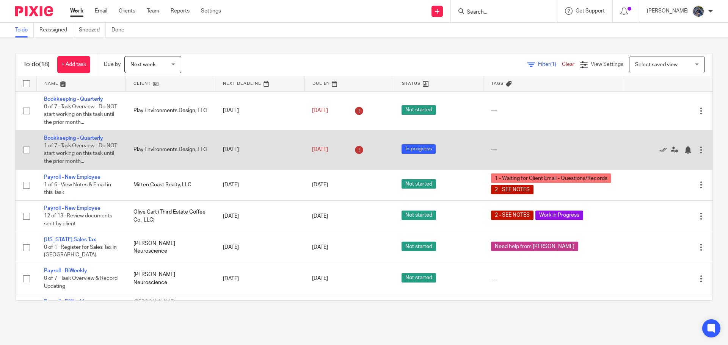
click at [90, 135] on td "Bookkeeping - Quarterly 1 of 7 · Task Overview - Do NOT start working on this t…" at bounding box center [81, 149] width 90 height 39
click at [89, 138] on link "Bookkeeping - Quarterly" at bounding box center [73, 138] width 59 height 5
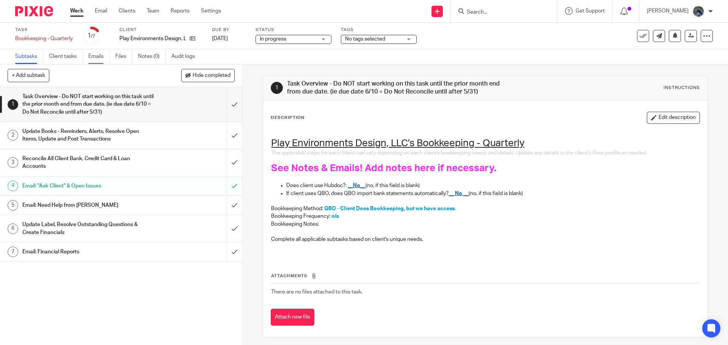
click at [99, 55] on link "Emails" at bounding box center [98, 56] width 21 height 15
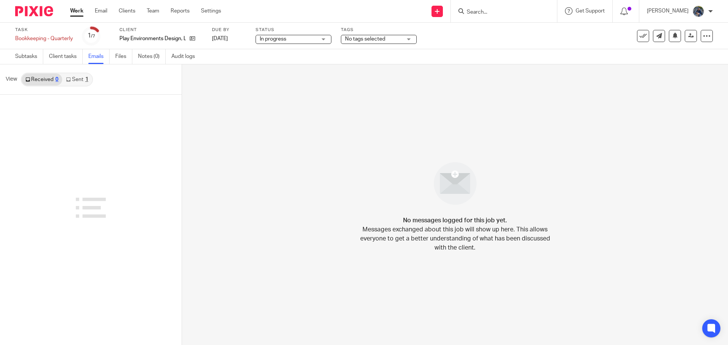
click at [81, 80] on link "Sent 1" at bounding box center [77, 80] width 30 height 12
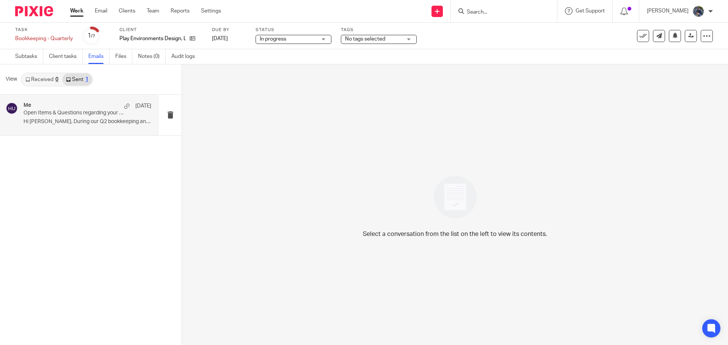
click at [70, 113] on p "Open Items & Questions regarding your Bookkeeping. ACTION NEEDED" at bounding box center [75, 113] width 102 height 6
